Goal: Information Seeking & Learning: Learn about a topic

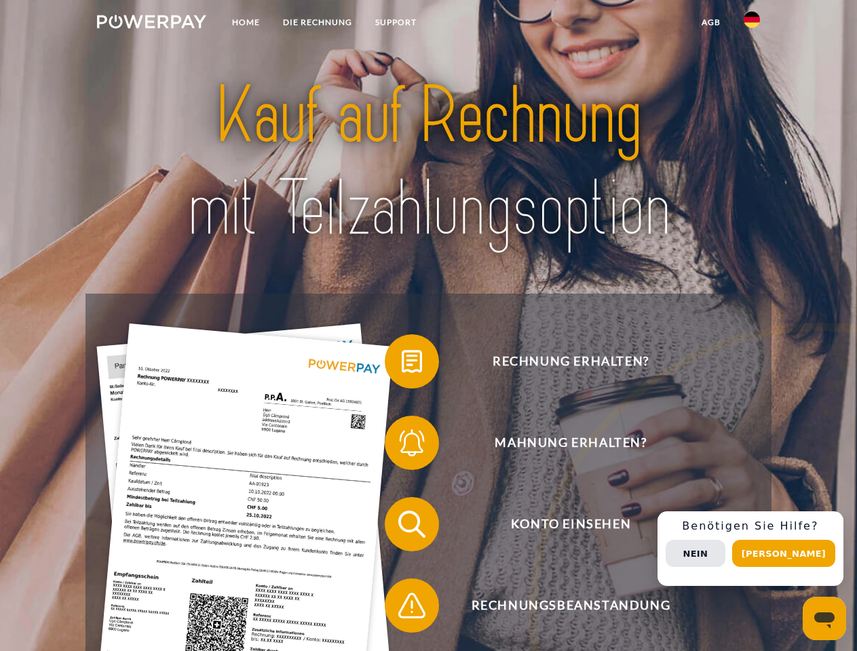
click at [151, 24] on img at bounding box center [151, 22] width 109 height 14
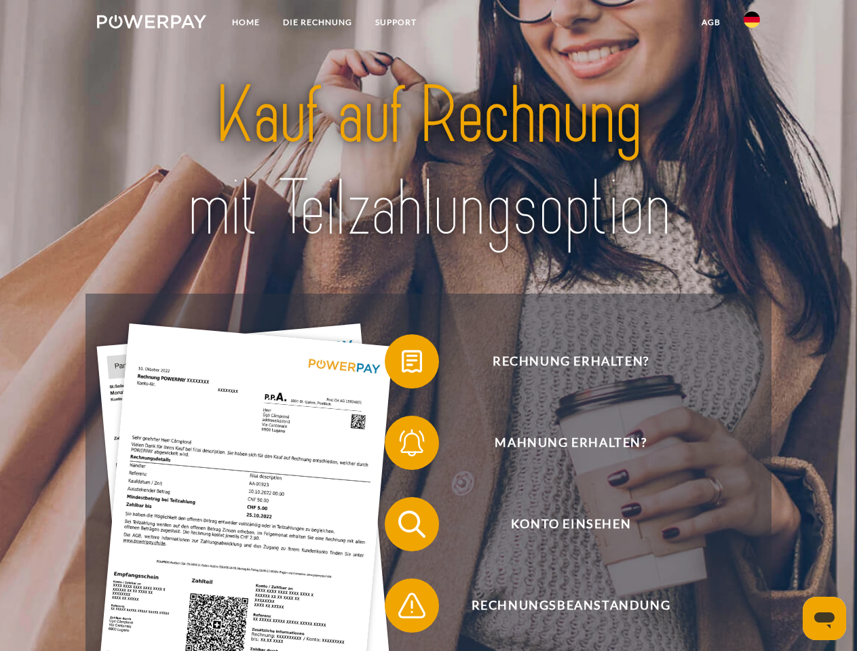
click at [752, 24] on img at bounding box center [752, 20] width 16 height 16
click at [710, 22] on link "agb" at bounding box center [711, 22] width 42 height 24
click at [402, 364] on span at bounding box center [392, 362] width 68 height 68
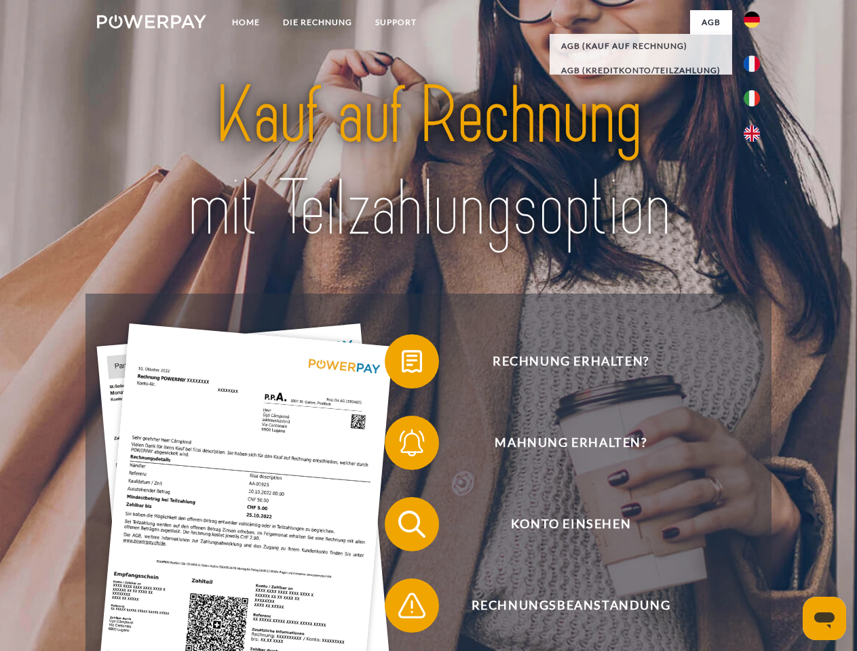
click at [402, 446] on span at bounding box center [392, 443] width 68 height 68
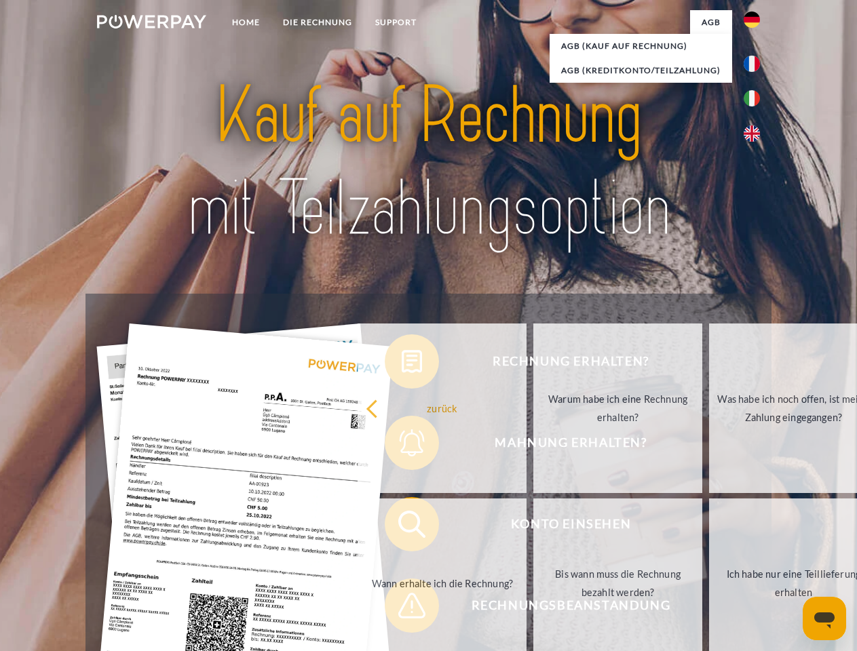
click at [533, 527] on link "Bis wann muss die Rechnung bezahlt werden?" at bounding box center [617, 584] width 169 height 170
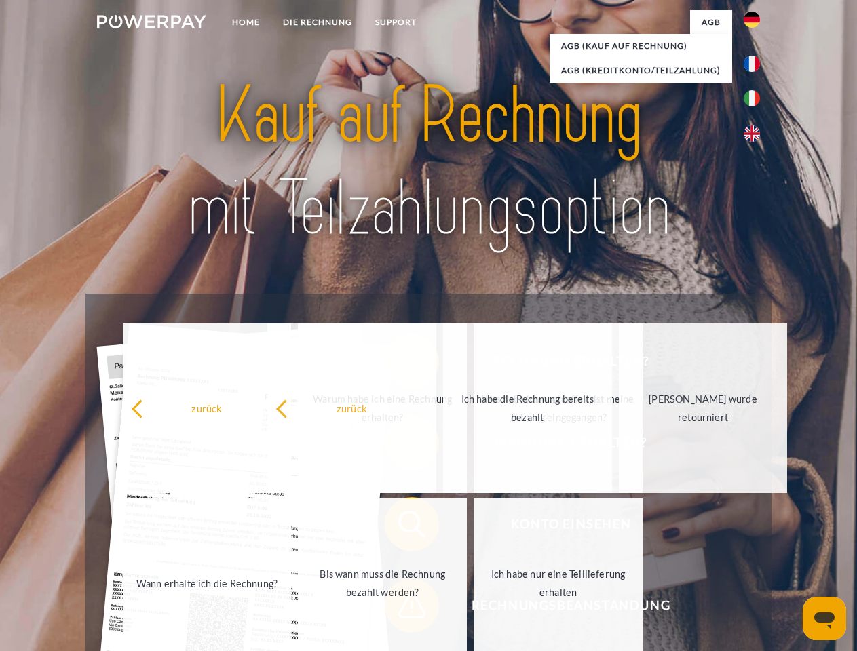
click at [474, 609] on link "Ich habe nur eine Teillieferung erhalten" at bounding box center [558, 584] width 169 height 170
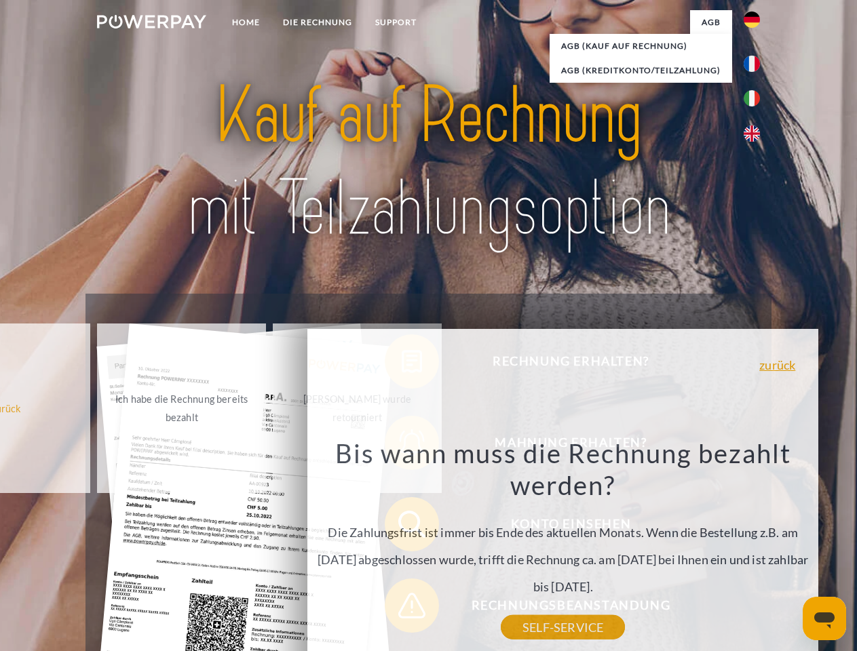
click at [755, 549] on div "Rechnung erhalten? Mahnung erhalten? Konto einsehen" at bounding box center [427, 565] width 685 height 543
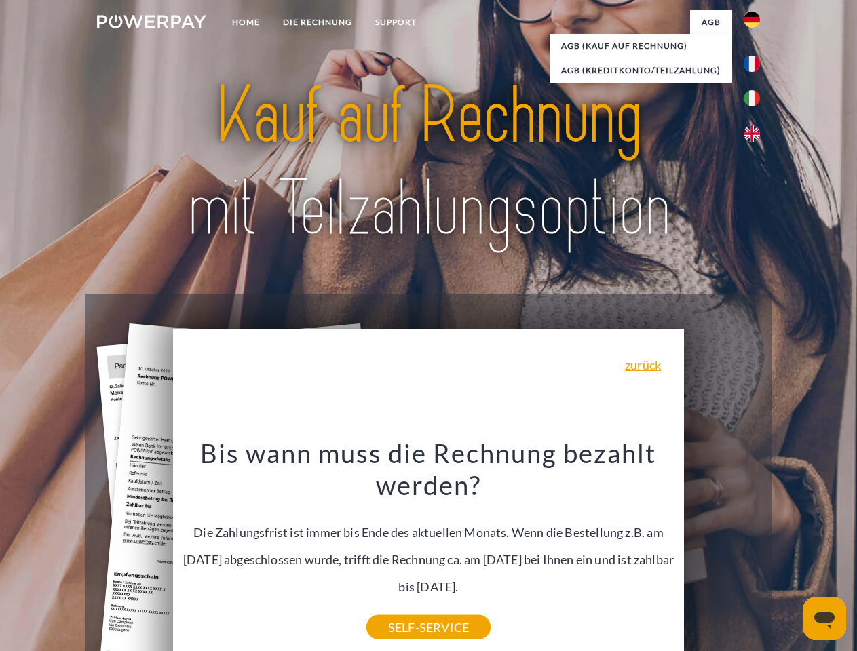
click at [722, 552] on span "Konto einsehen" at bounding box center [570, 524] width 332 height 54
click at [788, 554] on header "Home DIE RECHNUNG SUPPORT" at bounding box center [428, 468] width 857 height 937
